Goal: Contribute content

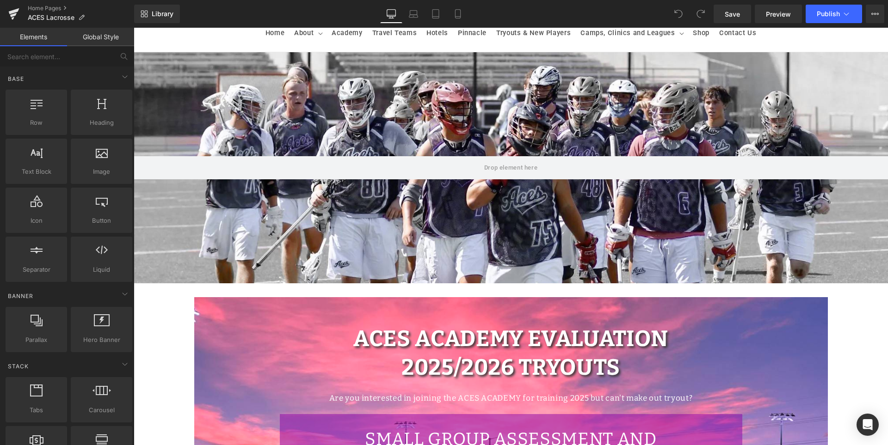
scroll to position [139, 0]
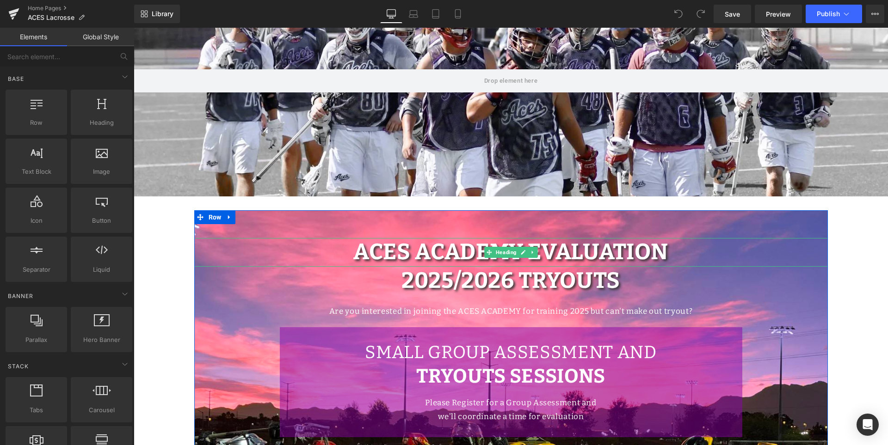
click at [430, 257] on span "ACES Academy Evaluation" at bounding box center [510, 252] width 315 height 27
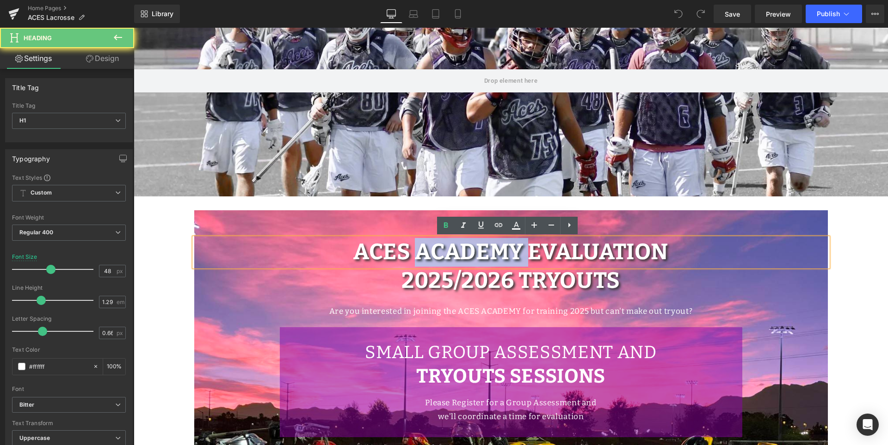
click at [430, 257] on span "ACES Academy Evaluation" at bounding box center [510, 252] width 315 height 27
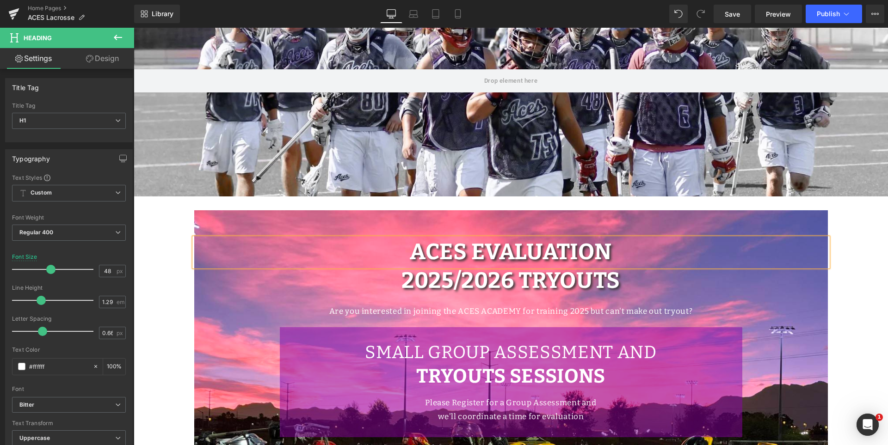
scroll to position [0, 0]
click at [563, 314] on p "Are you interested in joining the ACES ACADEMY for training 2025 but can't make…" at bounding box center [511, 312] width 634 height 14
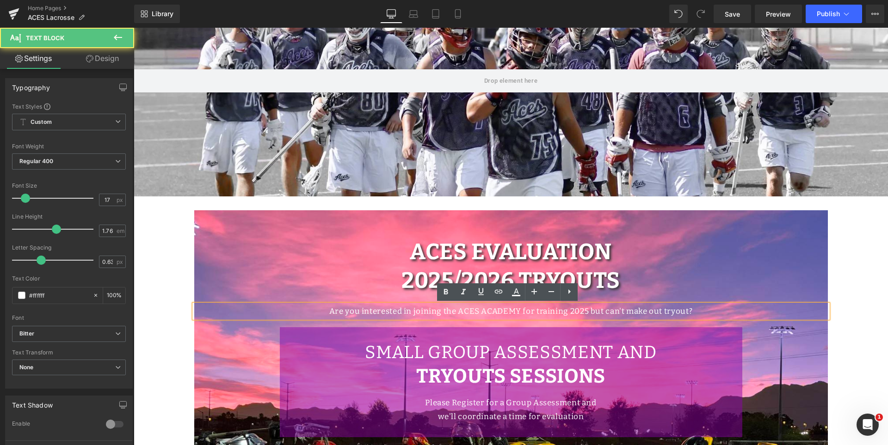
click at [498, 309] on p "Are you interested in joining the ACES ACADEMY for training 2025 but can't make…" at bounding box center [511, 312] width 634 height 14
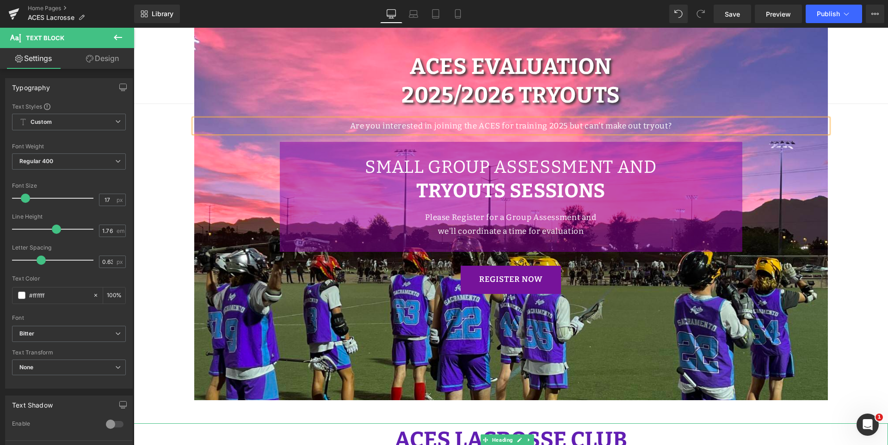
scroll to position [324, 0]
click at [734, 10] on span "Save" at bounding box center [732, 14] width 15 height 10
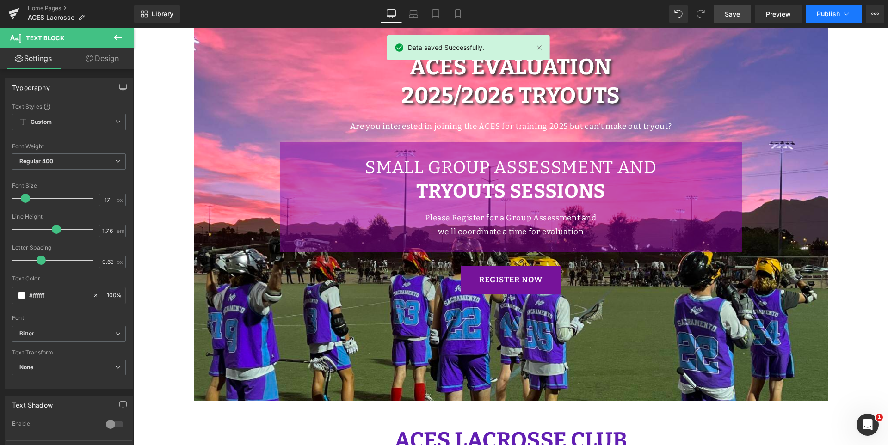
click at [825, 10] on span "Publish" at bounding box center [828, 13] width 23 height 7
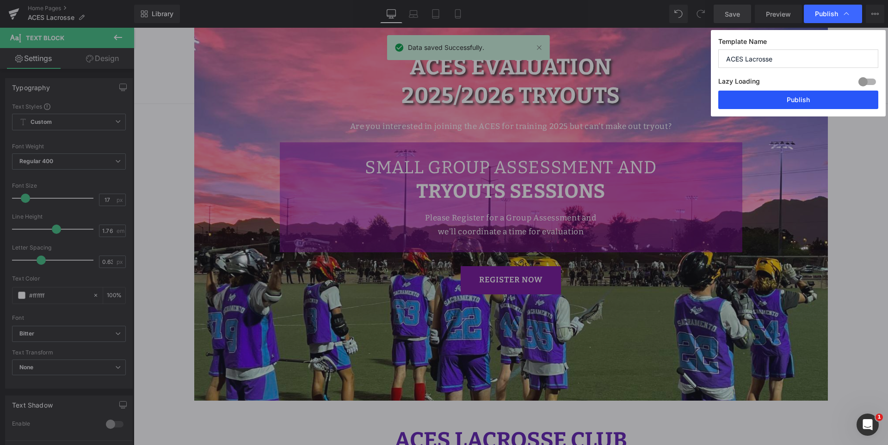
click at [803, 100] on button "Publish" at bounding box center [798, 100] width 160 height 19
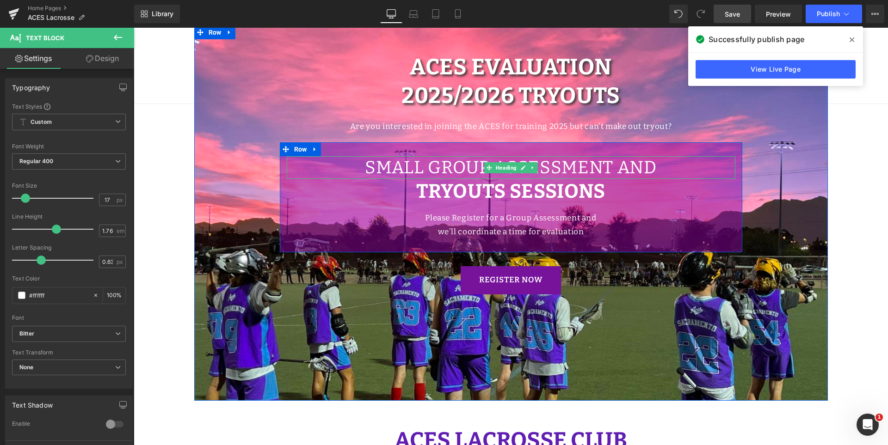
click at [471, 163] on h1 "SMALL GROUP assessment AND" at bounding box center [511, 167] width 449 height 23
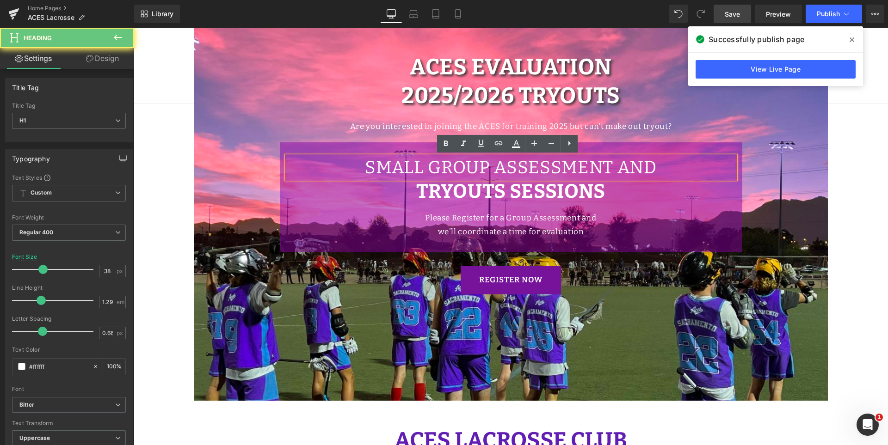
click at [465, 163] on h1 "SMALL GROUP assessment AND" at bounding box center [511, 167] width 449 height 23
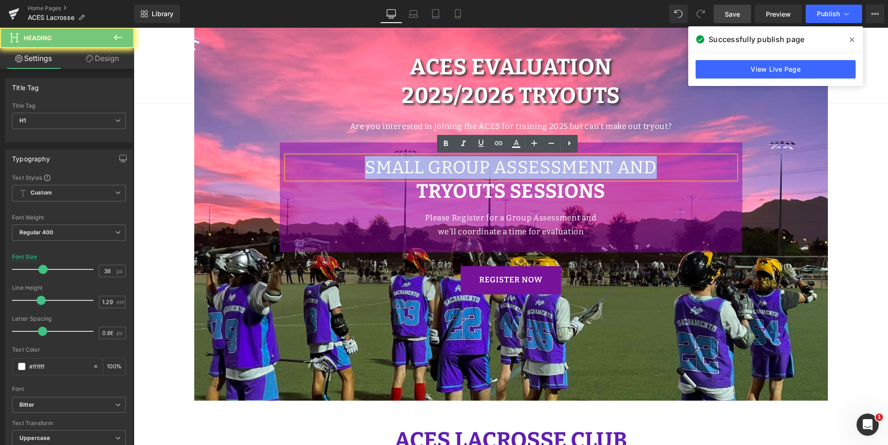
click at [465, 163] on h1 "SMALL GROUP assessment AND" at bounding box center [511, 167] width 449 height 23
copy h1 "SMALL GROUP assessment AND"
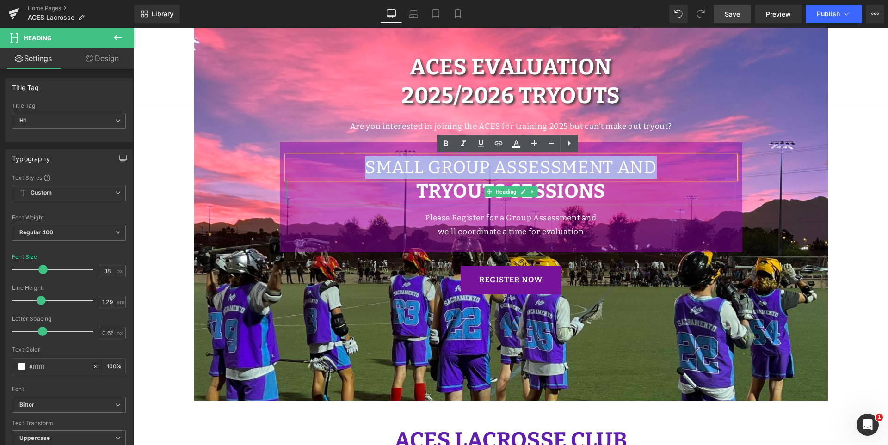
click at [453, 184] on strong "TRYOUTS SESSIONS" at bounding box center [510, 191] width 189 height 23
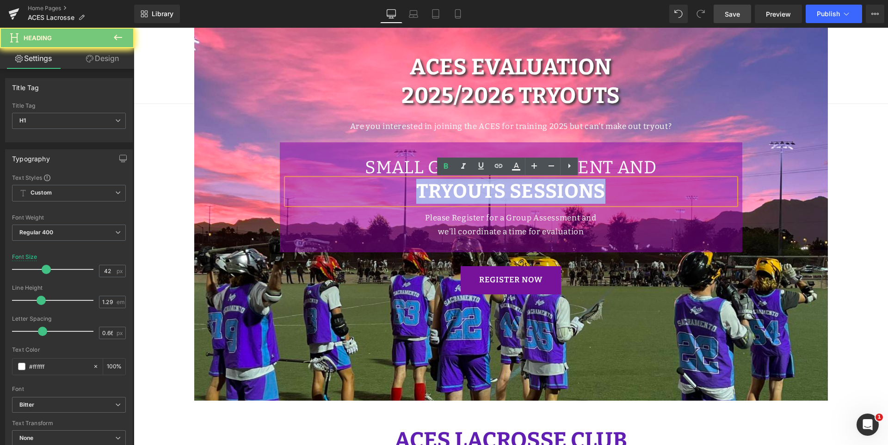
click at [453, 184] on strong "TRYOUTS SESSIONS" at bounding box center [510, 191] width 189 height 23
paste div
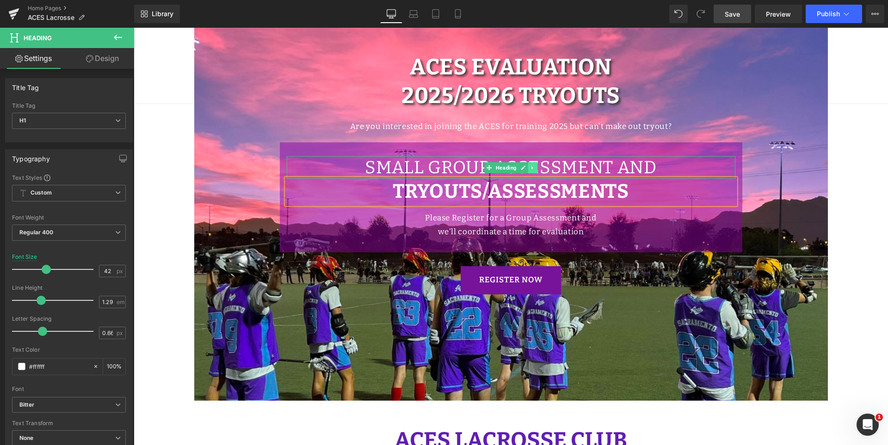
click at [532, 168] on icon at bounding box center [532, 167] width 1 height 3
click at [535, 168] on icon at bounding box center [537, 168] width 5 height 6
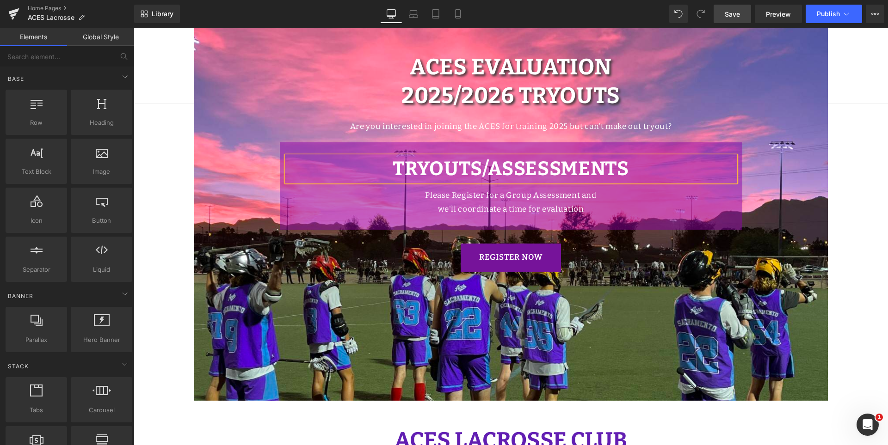
click at [721, 307] on div "ACES Evaluation Heading 2025/2026 TRYOUTS Heading Are you interested in joining…" at bounding box center [511, 213] width 634 height 376
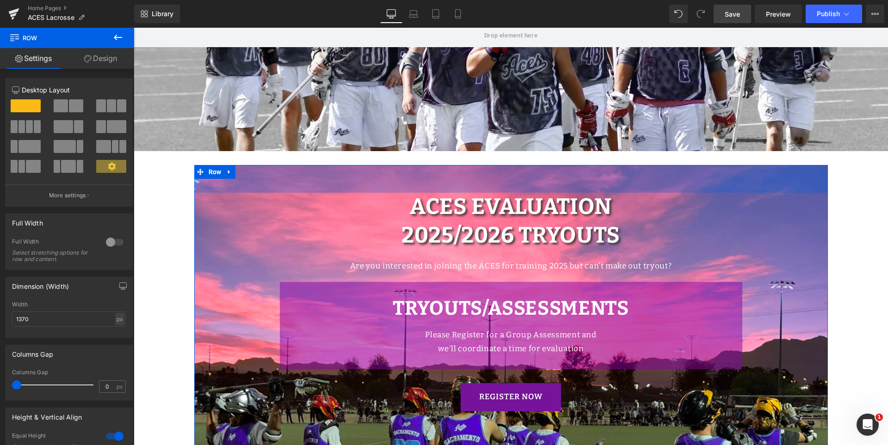
scroll to position [185, 0]
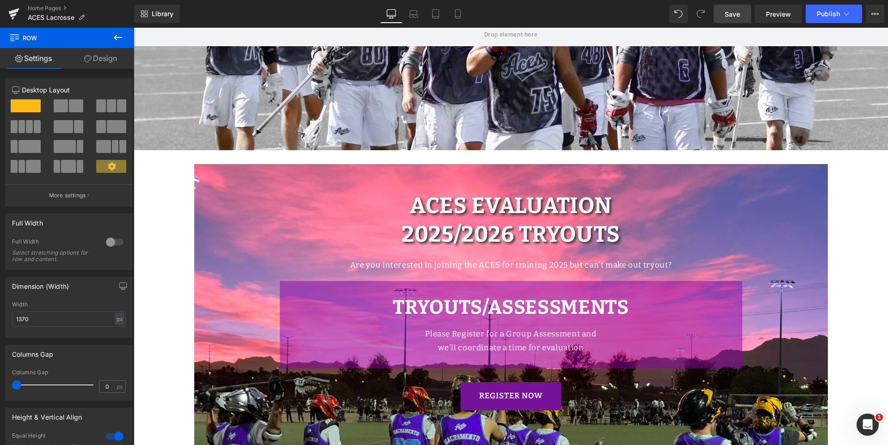
click at [731, 13] on span "Save" at bounding box center [732, 14] width 15 height 10
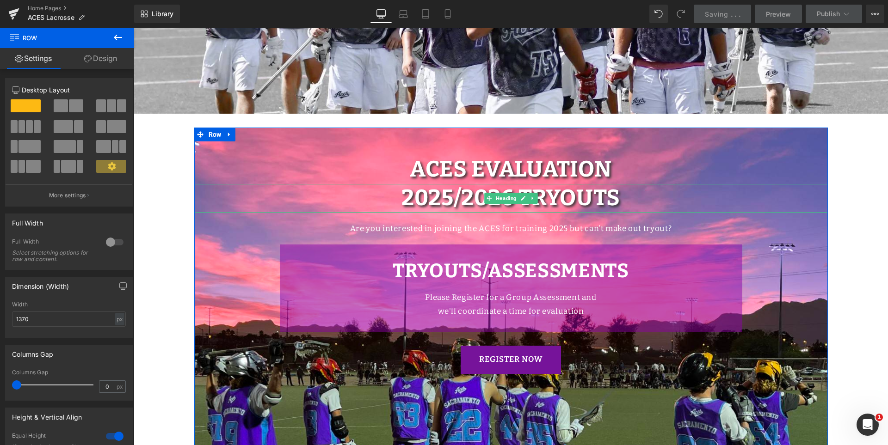
scroll to position [278, 0]
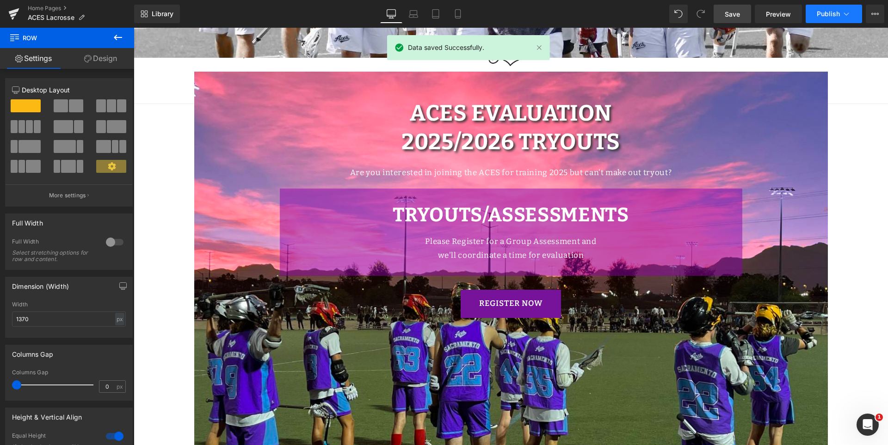
click at [827, 12] on span "Publish" at bounding box center [828, 13] width 23 height 7
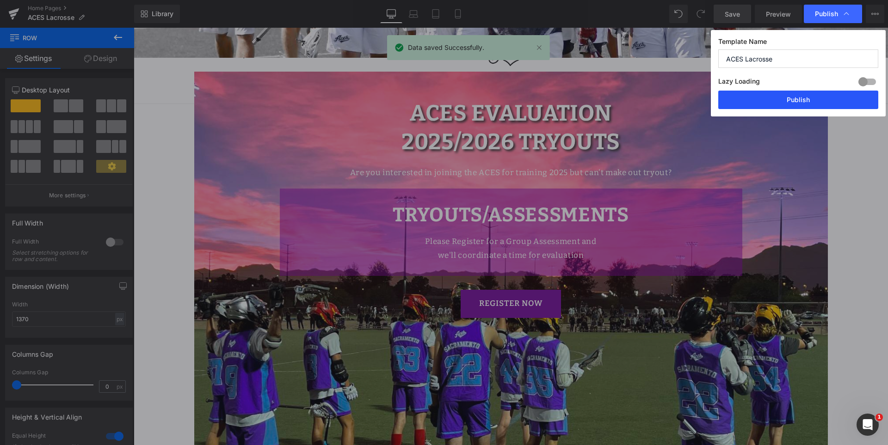
click at [812, 100] on button "Publish" at bounding box center [798, 100] width 160 height 19
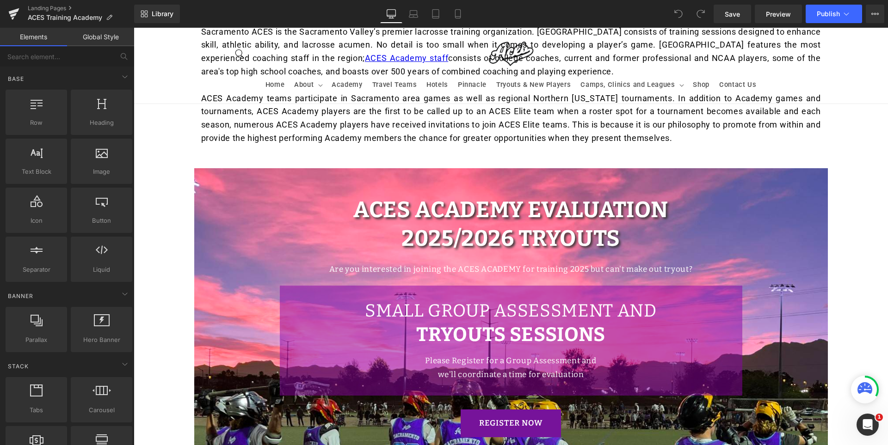
scroll to position [416, 0]
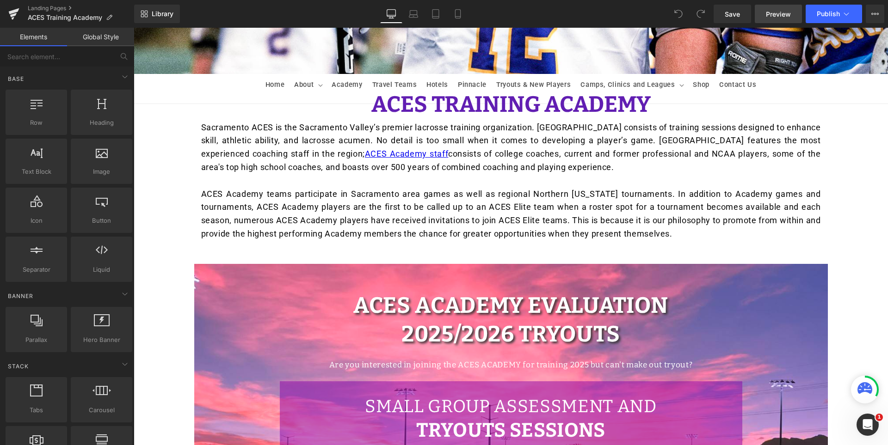
click at [790, 21] on link "Preview" at bounding box center [778, 14] width 47 height 19
